Goal: Task Accomplishment & Management: Complete application form

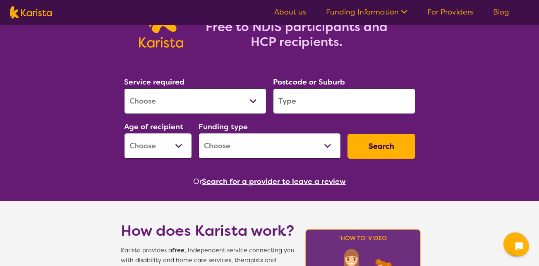
scroll to position [70, 0]
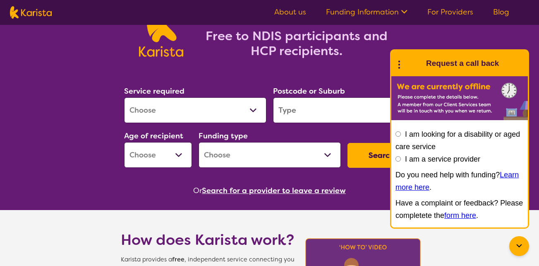
click at [398, 134] on input "I am looking for a disability or aged care service" at bounding box center [398, 133] width 5 height 5
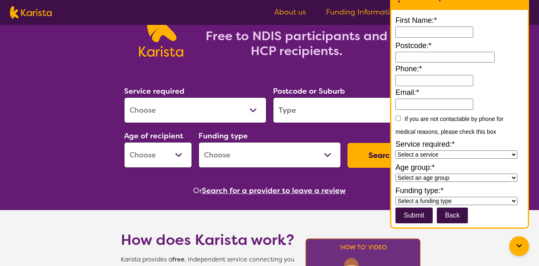
click at [413, 31] on input "First Name:*" at bounding box center [435, 31] width 78 height 11
type input "**********"
type input "5112"
type input "**********"
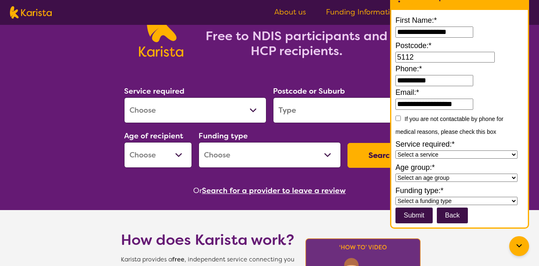
click at [416, 219] on input "submit" at bounding box center [414, 215] width 37 height 16
click at [513, 178] on select "Select an age group Early Childhood (0-9) Child (10-11) Adolescent (12-17) Adul…" at bounding box center [457, 177] width 122 height 8
select select "Early Childhood"
click at [396, 173] on select "Select an age group Early Childhood (0-9) Child (10-11) Adolescent (12-17) Adul…" at bounding box center [457, 177] width 122 height 8
click at [513, 198] on select "Select a funding type NDIS - National Disability Insurance Scheme HCP - Home Ca…" at bounding box center [457, 201] width 122 height 8
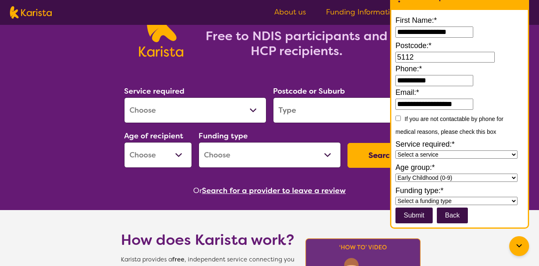
select select "Home Care Package (HCP)"
click at [396, 197] on select "Select a funding type NDIS - National Disability Insurance Scheme HCP - Home Ca…" at bounding box center [457, 201] width 122 height 8
click at [409, 215] on input "submit" at bounding box center [414, 215] width 37 height 16
click at [513, 153] on select "Select a service Allied Health Assistant Assessment Behaviour support Counselli…" at bounding box center [457, 154] width 122 height 8
click at [396, 150] on select "Select a service Allied Health Assistant Assessment Behaviour support Counselli…" at bounding box center [457, 154] width 122 height 8
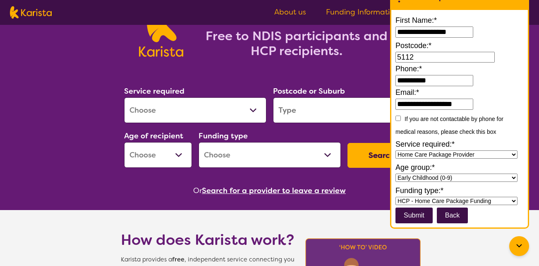
click at [514, 153] on select "Select a service Allied Health Assistant Assessment Behaviour support Counselli…" at bounding box center [457, 154] width 122 height 8
select select "NDIS Support Coordination"
click at [396, 150] on select "Select a service Allied Health Assistant Assessment Behaviour support Counselli…" at bounding box center [457, 154] width 122 height 8
click at [511, 152] on select "Select a service Allied Health Assistant Assessment Behaviour support Counselli…" at bounding box center [457, 154] width 122 height 8
click at [513, 202] on select "Select a funding type NDIS - National Disability Insurance Scheme HCP - Home Ca…" at bounding box center [457, 201] width 122 height 8
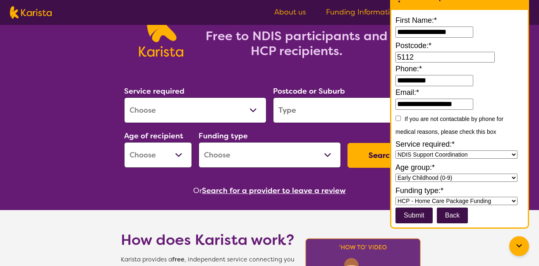
click at [513, 202] on select "Select a funding type NDIS - National Disability Insurance Scheme HCP - Home Ca…" at bounding box center [457, 201] width 122 height 8
select select "National Disability Insurance Scheme (NDIS)"
click at [396, 197] on select "Select a funding type NDIS - National Disability Insurance Scheme HCP - Home Ca…" at bounding box center [457, 201] width 122 height 8
click at [408, 215] on input "submit" at bounding box center [414, 215] width 37 height 16
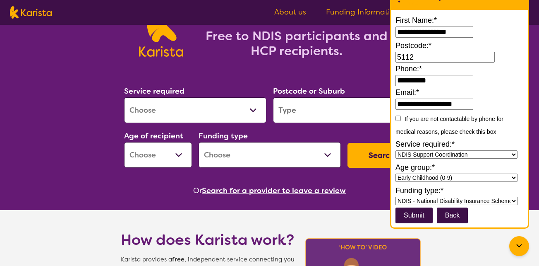
type input "*****"
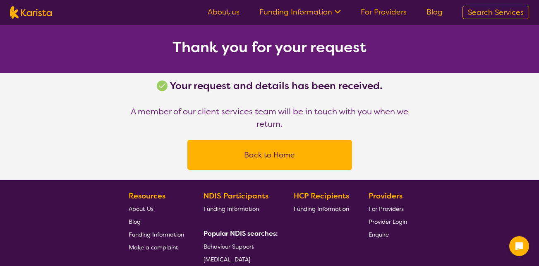
drag, startPoint x: 275, startPoint y: 161, endPoint x: 250, endPoint y: 153, distance: 25.4
click at [250, 153] on button "Back to Home" at bounding box center [269, 154] width 145 height 25
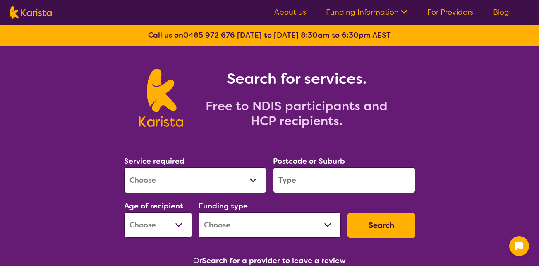
click at [175, 177] on select "Allied Health Assistant Assessment (ADHD or Autism) Behaviour support Counselli…" at bounding box center [195, 180] width 142 height 26
select select "NDIS Support Coordination"
click at [124, 167] on select "Allied Health Assistant Assessment (ADHD or Autism) Behaviour support Counselli…" at bounding box center [195, 180] width 142 height 26
click at [309, 178] on input "search" at bounding box center [344, 180] width 142 height 26
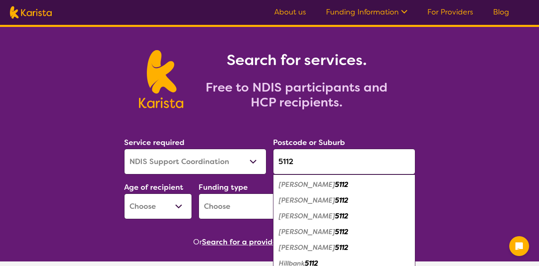
scroll to position [42, 0]
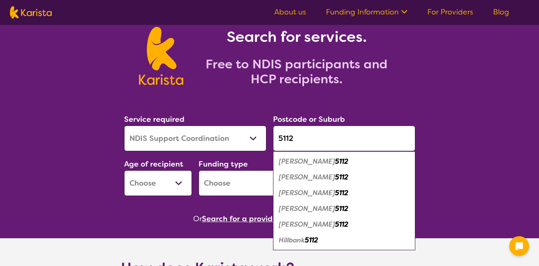
type input "5112"
click at [326, 224] on em "Elizabeth Vale" at bounding box center [307, 224] width 56 height 9
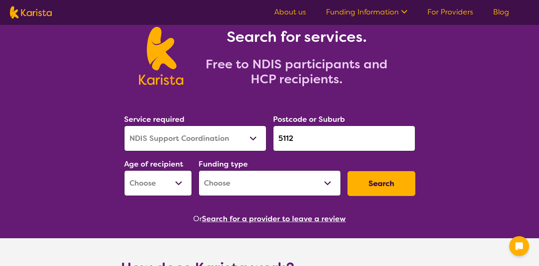
click at [179, 186] on select "Early Childhood - 0 to 9 Child - 10 to 11 Adolescent - 12 to 17 Adult - 18 to 6…" at bounding box center [158, 183] width 68 height 26
select select "AS"
click at [124, 170] on select "Early Childhood - 0 to 9 Child - 10 to 11 Adolescent - 12 to 17 Adult - 18 to 6…" at bounding box center [158, 183] width 68 height 26
click at [328, 181] on select "Home Care Package (HCP) National Disability Insurance Scheme (NDIS) I don't know" at bounding box center [270, 183] width 142 height 26
select select "NDIS"
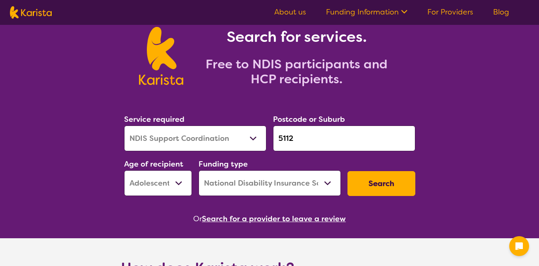
click at [199, 170] on select "Home Care Package (HCP) National Disability Insurance Scheme (NDIS) I don't know" at bounding box center [270, 183] width 142 height 26
click at [376, 185] on button "Search" at bounding box center [382, 183] width 68 height 25
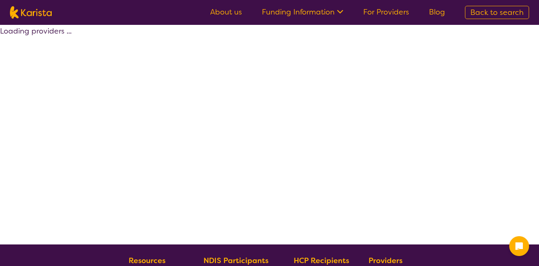
select select "by_score"
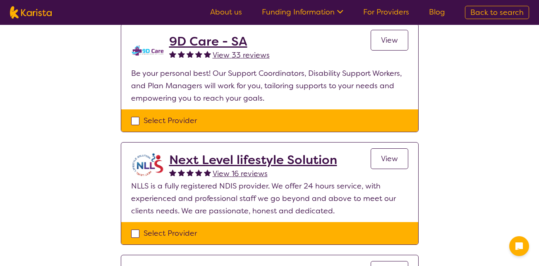
scroll to position [113, 0]
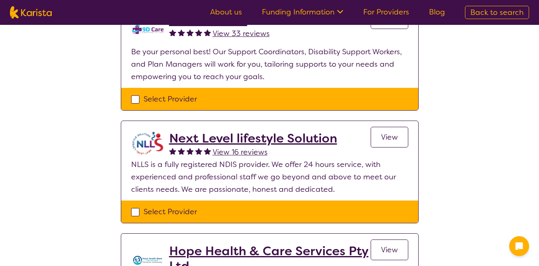
click at [135, 99] on div "Select Provider" at bounding box center [269, 99] width 277 height 12
checkbox input "true"
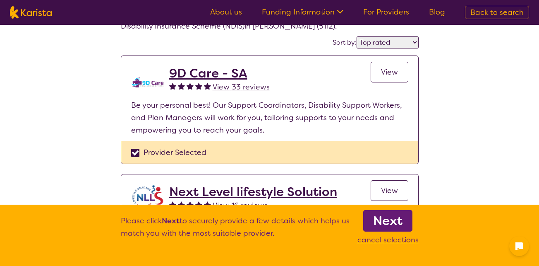
scroll to position [64, 0]
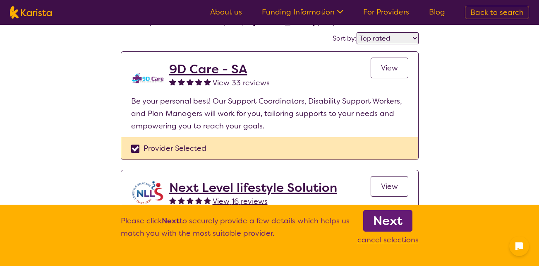
select select "NDIS Support Coordination"
select select "AS"
select select "NDIS"
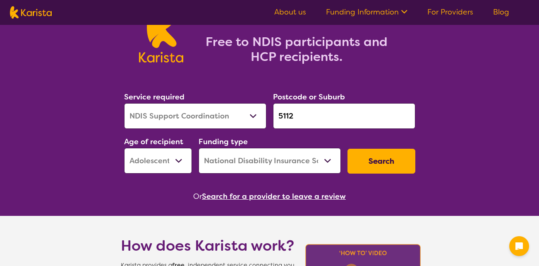
scroll to position [42, 0]
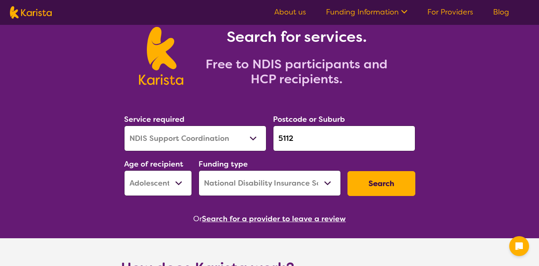
click at [255, 139] on select "Allied Health Assistant Assessment (ADHD or Autism) Behaviour support Counselli…" at bounding box center [195, 138] width 142 height 26
click at [124, 125] on select "Allied Health Assistant Assessment (ADHD or Autism) Behaviour support Counselli…" at bounding box center [195, 138] width 142 height 26
click at [252, 136] on select "Allied Health Assistant Assessment (ADHD or Autism) Behaviour support Counselli…" at bounding box center [195, 138] width 142 height 26
select select "Domestic and home help"
click at [124, 125] on select "Allied Health Assistant Assessment (ADHD or Autism) Behaviour support Counselli…" at bounding box center [195, 138] width 142 height 26
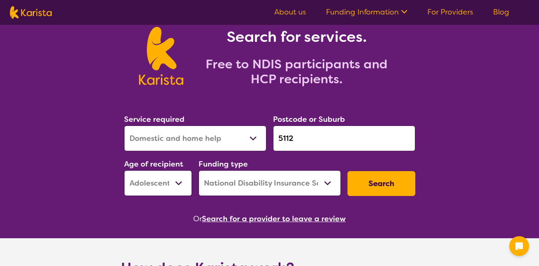
click at [254, 138] on select "Allied Health Assistant Assessment (ADHD or Autism) Behaviour support Counselli…" at bounding box center [195, 138] width 142 height 26
click at [374, 183] on button "Search" at bounding box center [382, 183] width 68 height 25
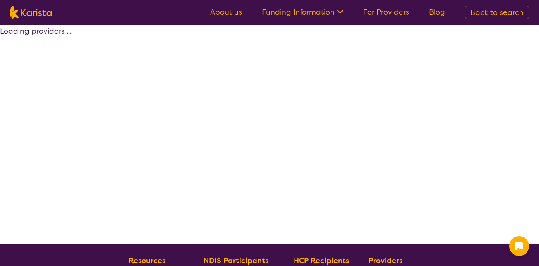
select select "by_score"
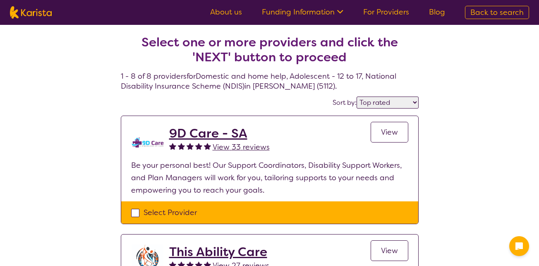
click at [135, 213] on div "Select Provider" at bounding box center [269, 212] width 277 height 12
checkbox input "true"
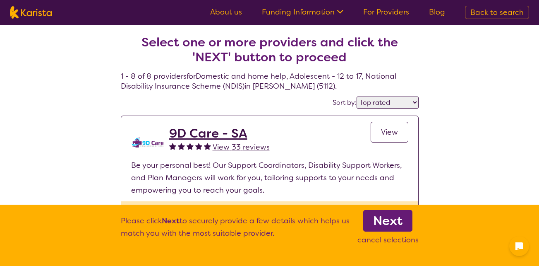
click at [378, 220] on b "Next" at bounding box center [387, 220] width 29 height 17
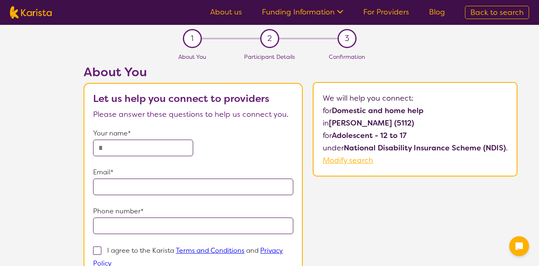
click at [129, 142] on input "text" at bounding box center [143, 148] width 100 height 17
type input "**********"
drag, startPoint x: 199, startPoint y: 187, endPoint x: 94, endPoint y: 190, distance: 105.6
click at [94, 190] on input "**********" at bounding box center [193, 186] width 200 height 17
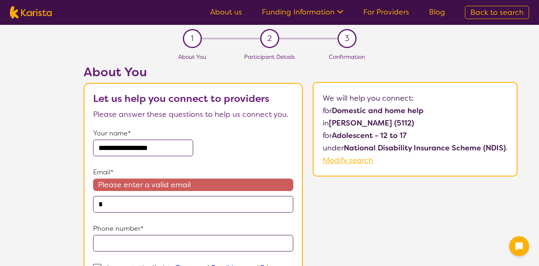
type input "**********"
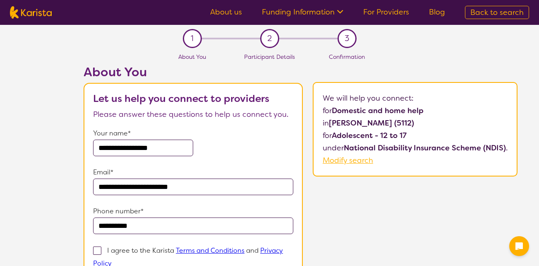
drag, startPoint x: 199, startPoint y: 191, endPoint x: 102, endPoint y: 190, distance: 97.3
click at [102, 190] on input "**********" at bounding box center [193, 186] width 200 height 17
type input "*"
drag, startPoint x: 196, startPoint y: 185, endPoint x: 70, endPoint y: 220, distance: 131.1
click at [70, 220] on div "**********" at bounding box center [300, 204] width 477 height 278
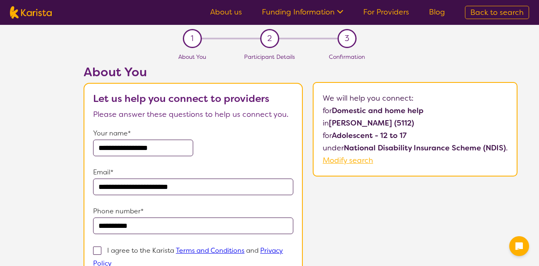
drag, startPoint x: 197, startPoint y: 186, endPoint x: 94, endPoint y: 189, distance: 103.6
click at [94, 189] on input "**********" at bounding box center [193, 186] width 200 height 17
click at [191, 187] on input "**********" at bounding box center [193, 186] width 200 height 17
type input "**********"
click at [323, 219] on div "**********" at bounding box center [300, 204] width 477 height 278
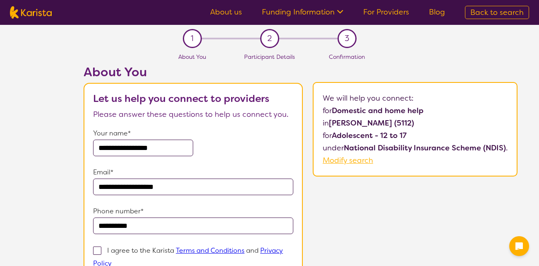
click at [101, 248] on span at bounding box center [97, 250] width 8 height 8
click at [112, 260] on input "I agree to the Karista Terms and Conditions and Privacy Policy" at bounding box center [114, 262] width 5 height 5
checkbox input "true"
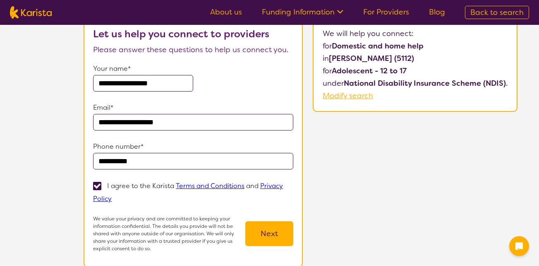
scroll to position [68, 0]
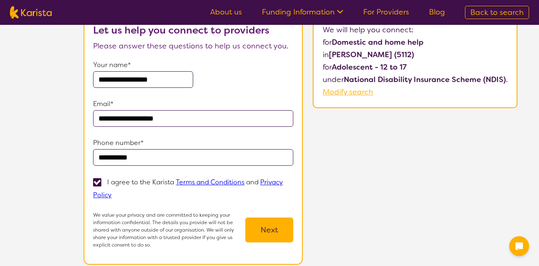
click at [224, 183] on link "Terms and Conditions" at bounding box center [210, 182] width 69 height 9
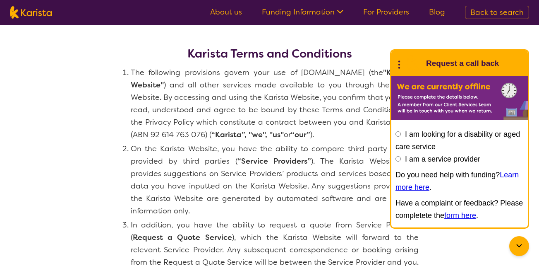
click at [399, 135] on input "I am looking for a disability or aged care service" at bounding box center [398, 133] width 5 height 5
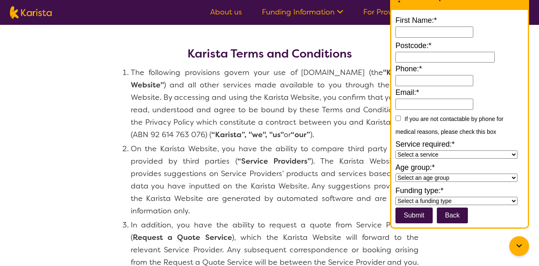
click at [404, 28] on input "First Name:*" at bounding box center [435, 31] width 78 height 11
type input "**********"
type input "5112"
type input "**********"
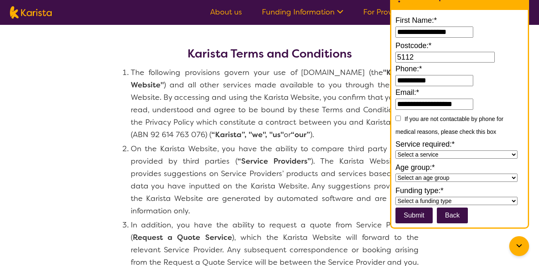
click at [513, 154] on select "Select a service Allied Health Assistant Assessment Behaviour support Counselli…" at bounding box center [457, 154] width 122 height 8
select select "Domestic and home help"
click at [396, 150] on select "Select a service Allied Health Assistant Assessment Behaviour support Counselli…" at bounding box center [457, 154] width 122 height 8
click at [513, 178] on select "Select an age group Early Childhood (0-9) Child (10-11) Adolescent (12-17) Adul…" at bounding box center [457, 177] width 122 height 8
select select "Early Childhood"
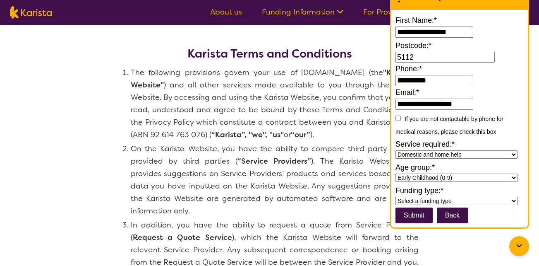
click at [396, 173] on select "Select an age group Early Childhood (0-9) Child (10-11) Adolescent (12-17) Adul…" at bounding box center [457, 177] width 122 height 8
click at [516, 198] on select "Select a funding type NDIS - National Disability Insurance Scheme HCP - Home Ca…" at bounding box center [457, 201] width 122 height 8
select select "Home Care Package (HCP)"
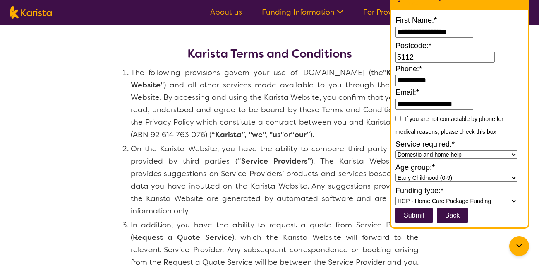
click at [396, 197] on select "Select a funding type NDIS - National Disability Insurance Scheme HCP - Home Ca…" at bounding box center [457, 201] width 122 height 8
click at [411, 214] on input "submit" at bounding box center [414, 215] width 37 height 16
type input "*****"
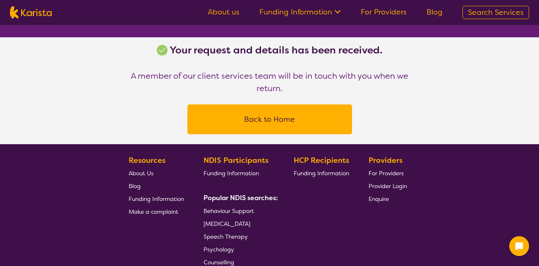
scroll to position [33, 0]
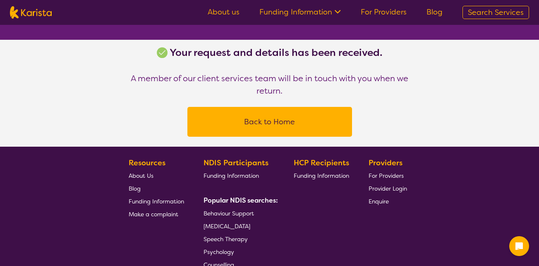
click at [256, 120] on button "Back to Home" at bounding box center [269, 121] width 145 height 25
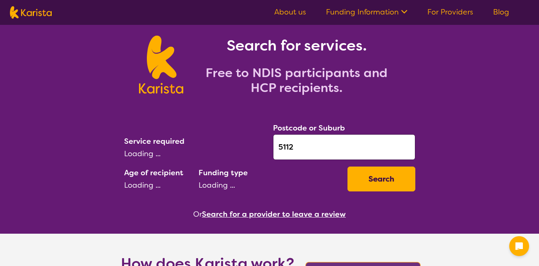
scroll to position [19, 0]
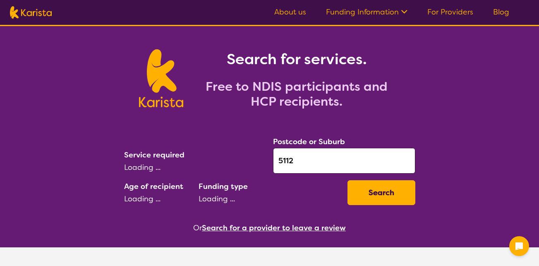
select select "Domestic and home help"
select select "AS"
select select "NDIS"
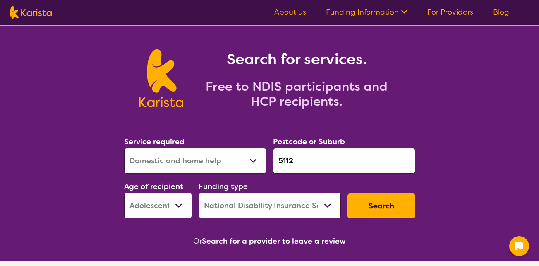
scroll to position [0, 0]
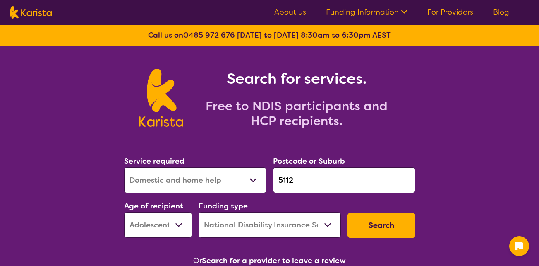
click at [178, 225] on select "Early Childhood - 0 to 9 Child - 10 to 11 Adolescent - 12 to 17 Adult - 18 to 6…" at bounding box center [158, 225] width 68 height 26
click at [124, 212] on select "Early Childhood - 0 to 9 Child - 10 to 11 Adolescent - 12 to 17 Adult - 18 to 6…" at bounding box center [158, 225] width 68 height 26
click at [180, 221] on select "Early Childhood - 0 to 9 Child - 10 to 11 Adolescent - 12 to 17 Adult - 18 to 6…" at bounding box center [158, 225] width 68 height 26
click at [124, 212] on select "Early Childhood - 0 to 9 Child - 10 to 11 Adolescent - 12 to 17 Adult - 18 to 6…" at bounding box center [158, 225] width 68 height 26
click at [177, 223] on select "Early Childhood - 0 to 9 Child - 10 to 11 Adolescent - 12 to 17 Adult - 18 to 6…" at bounding box center [158, 225] width 68 height 26
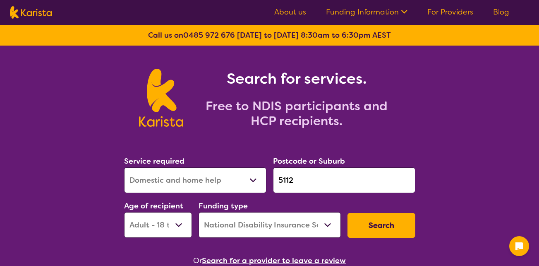
select select "AS"
click at [124, 212] on select "Early Childhood - 0 to 9 Child - 10 to 11 Adolescent - 12 to 17 Adult - 18 to 6…" at bounding box center [158, 225] width 68 height 26
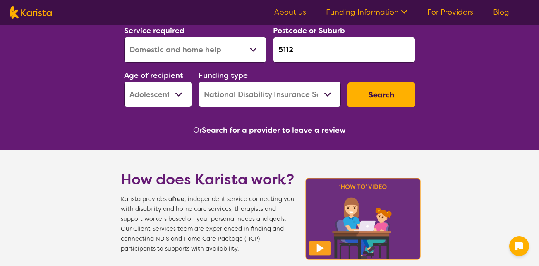
scroll to position [135, 0]
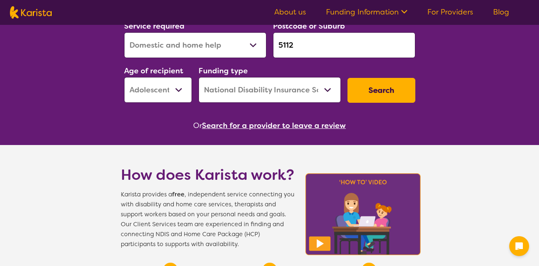
click at [310, 124] on button "Search for a provider to leave a review" at bounding box center [274, 125] width 144 height 12
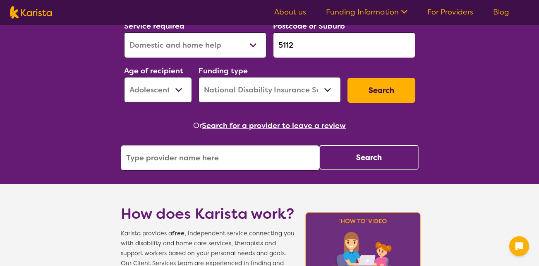
click at [239, 162] on input "search" at bounding box center [220, 158] width 199 height 26
type input "ndis provider"
click at [204, 140] on div "Or Search for a provider to leave a review ndis provider Search" at bounding box center [270, 144] width 298 height 51
drag, startPoint x: 179, startPoint y: 161, endPoint x: 110, endPoint y: 152, distance: 69.7
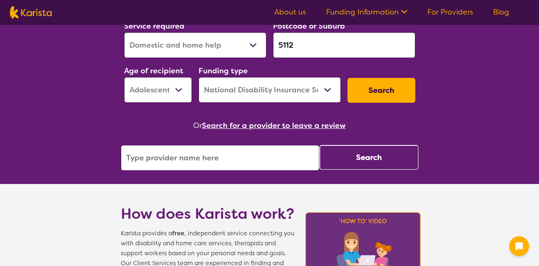
drag, startPoint x: 539, startPoint y: 68, endPoint x: 539, endPoint y: 72, distance: 4.2
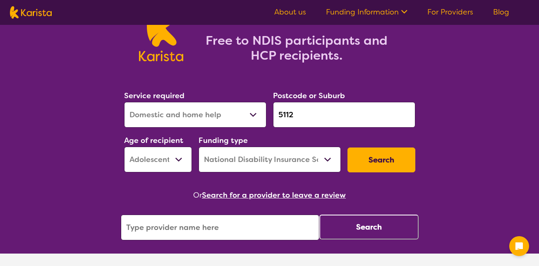
scroll to position [63, 0]
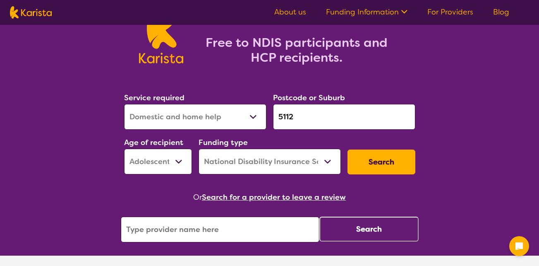
click at [277, 199] on button "Search for a provider to leave a review" at bounding box center [274, 197] width 144 height 12
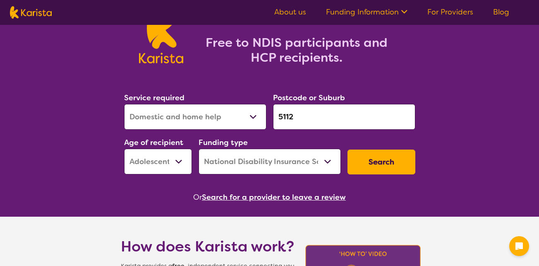
click at [272, 196] on button "Search for a provider to leave a review" at bounding box center [274, 197] width 144 height 12
